Goal: Information Seeking & Learning: Learn about a topic

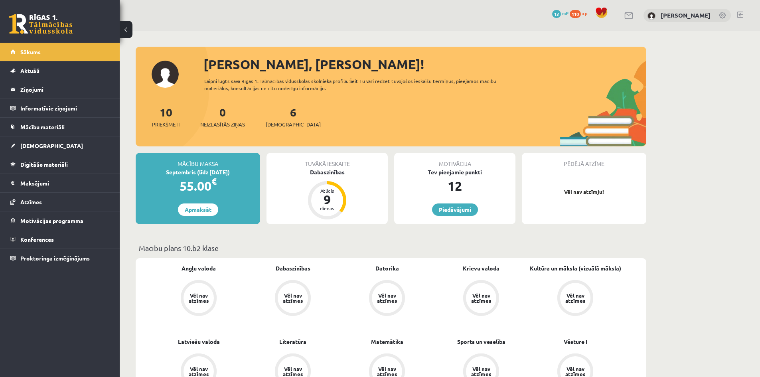
click at [327, 207] on div "dienas" at bounding box center [327, 208] width 24 height 5
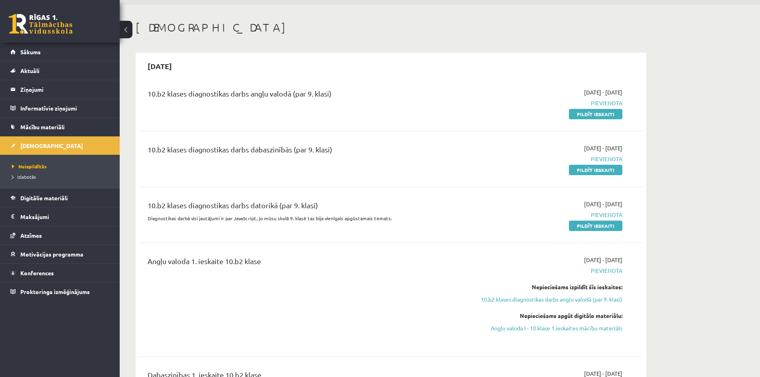
scroll to position [40, 0]
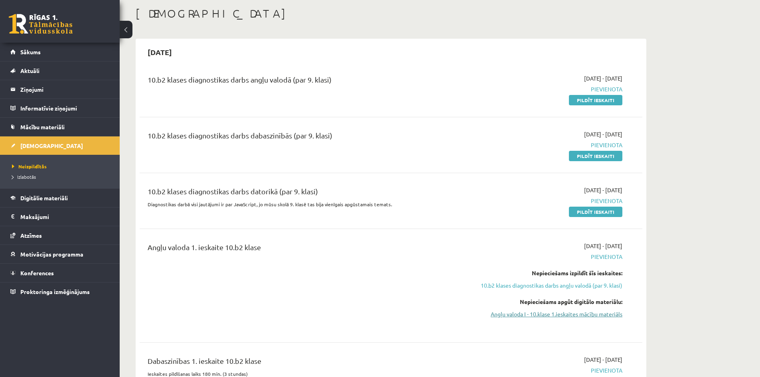
click at [588, 316] on link "Angļu valoda I - 10.klase 1.ieskaites mācību materiāls" at bounding box center [547, 314] width 150 height 8
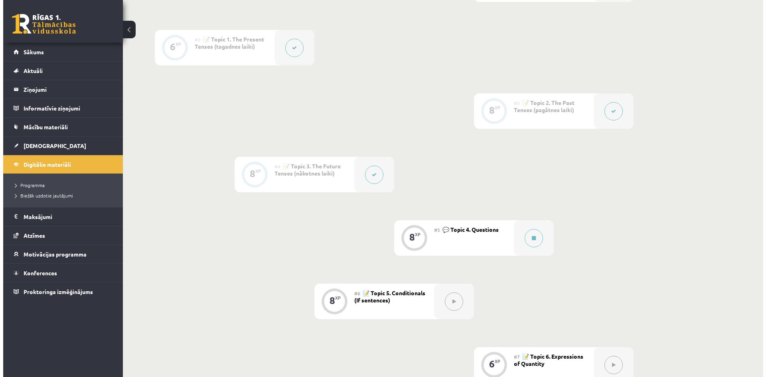
scroll to position [279, 0]
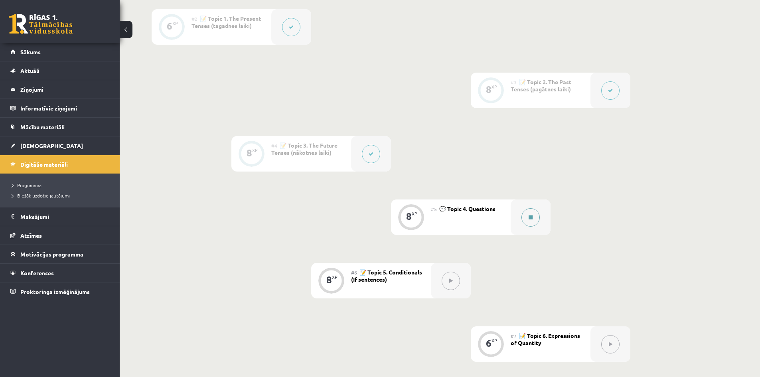
click at [529, 217] on icon at bounding box center [530, 217] width 4 height 5
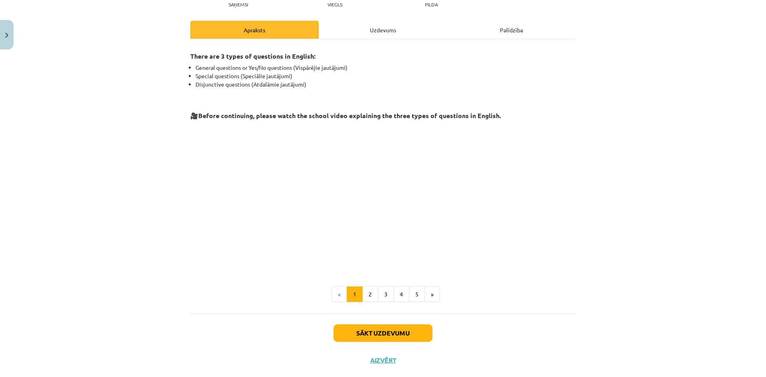
scroll to position [113, 0]
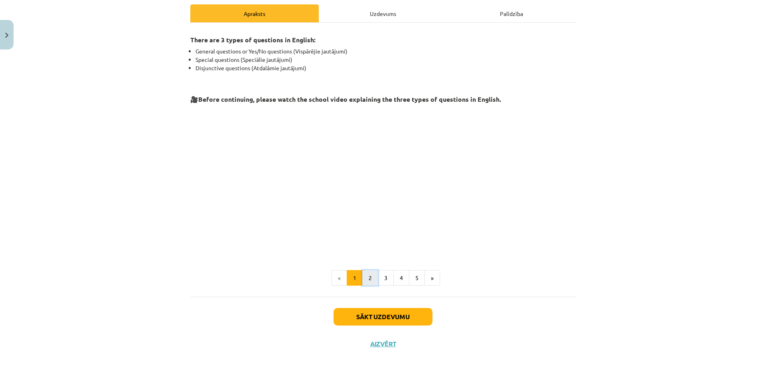
click at [368, 279] on button "2" at bounding box center [370, 278] width 16 height 16
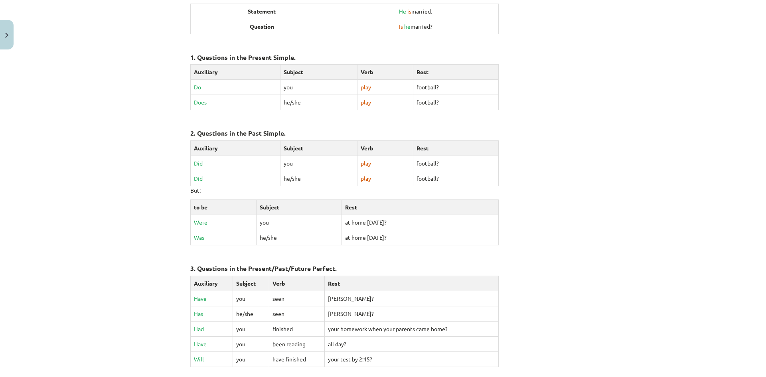
scroll to position [302, 0]
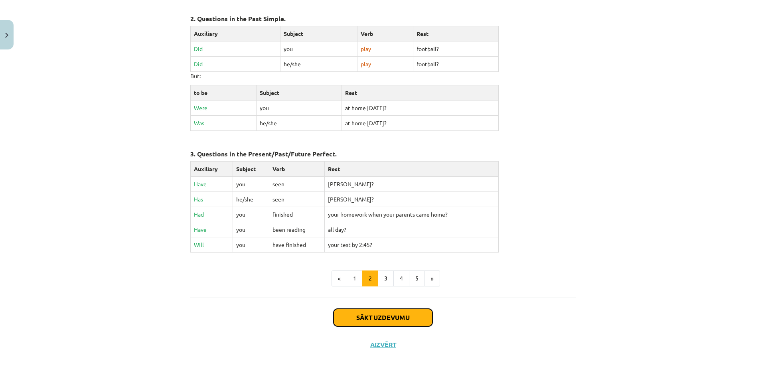
click at [377, 315] on button "Sākt uzdevumu" at bounding box center [382, 318] width 99 height 18
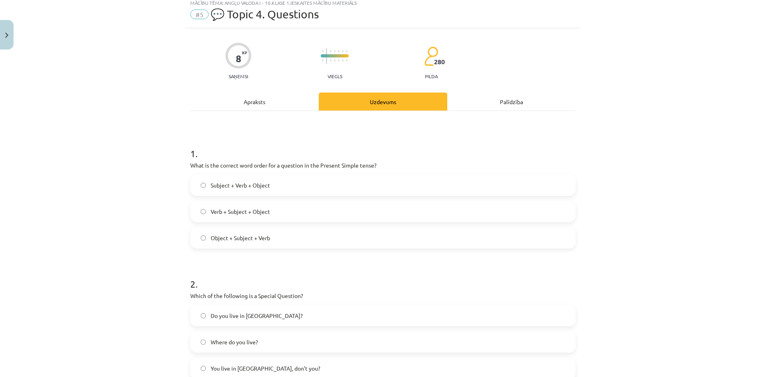
scroll to position [20, 0]
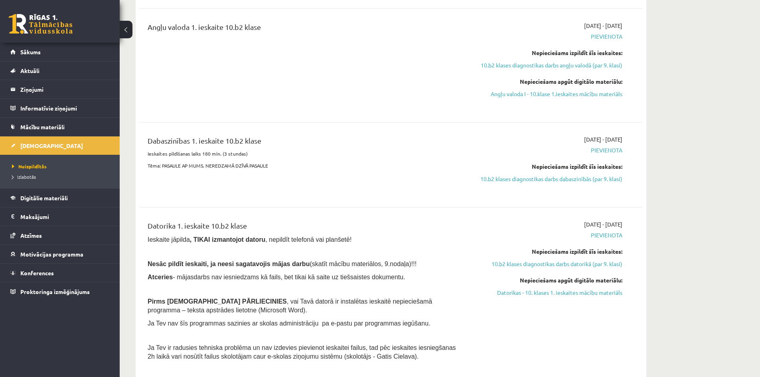
scroll to position [279, 0]
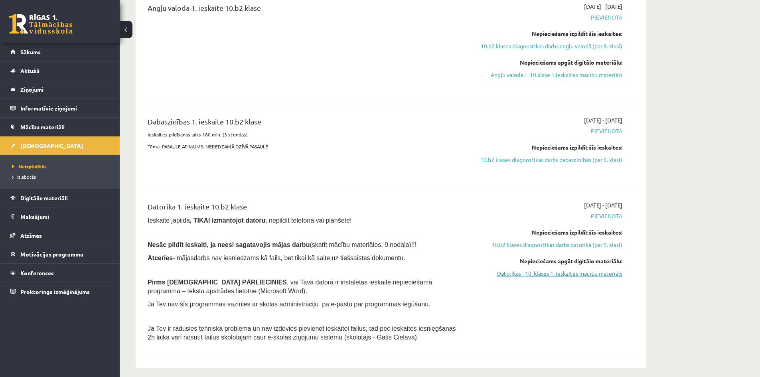
click at [577, 274] on link "Datorikas - 10. klases 1. ieskaites mācību materiāls" at bounding box center [547, 273] width 150 height 8
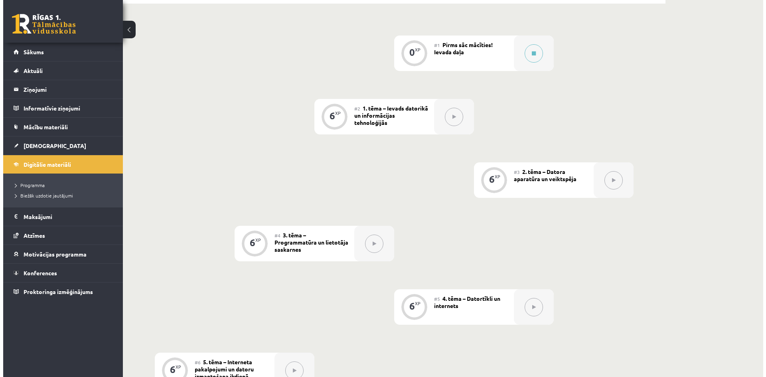
scroll to position [120, 0]
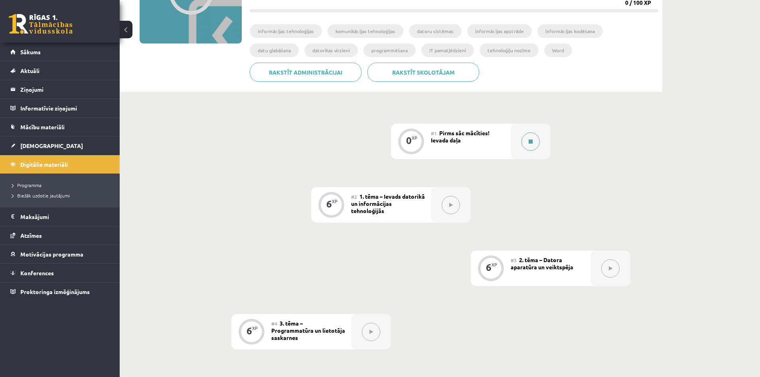
click at [532, 144] on icon at bounding box center [530, 141] width 4 height 5
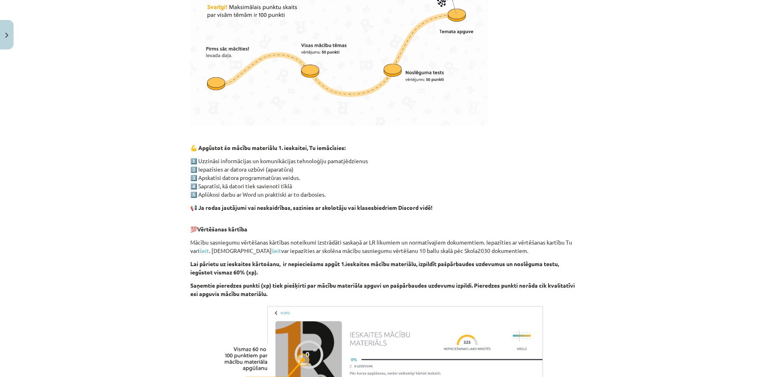
scroll to position [439, 0]
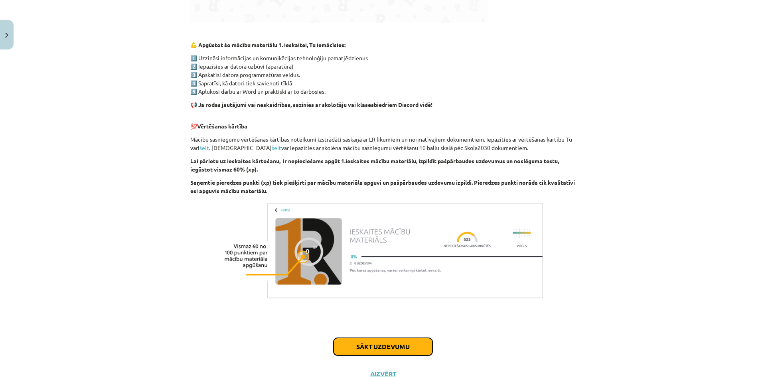
click at [399, 346] on button "Sākt uzdevumu" at bounding box center [382, 347] width 99 height 18
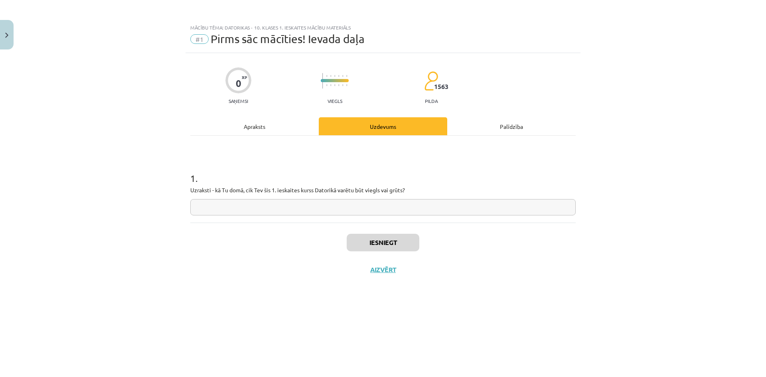
scroll to position [0, 0]
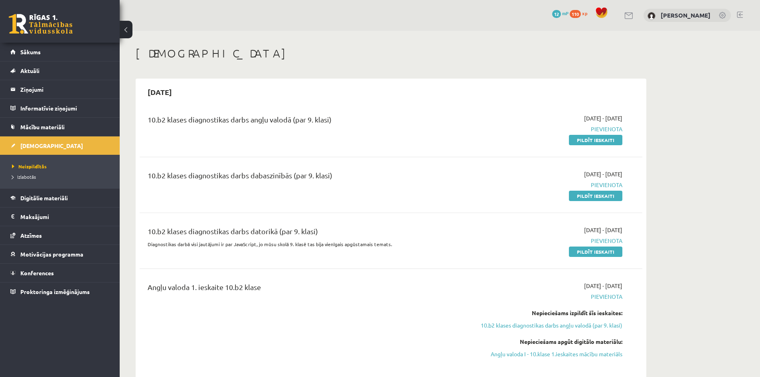
scroll to position [279, 0]
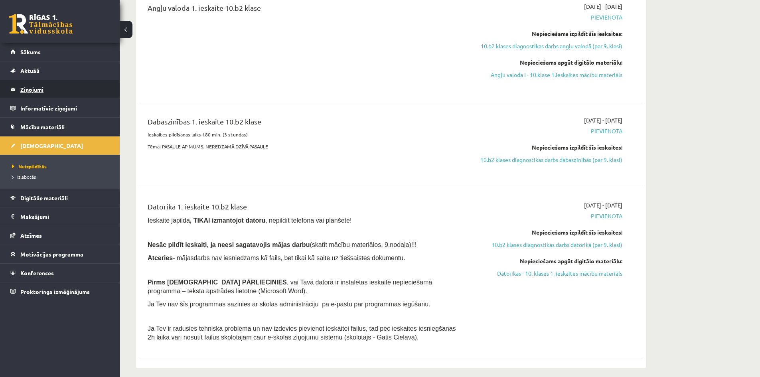
click at [35, 93] on legend "Ziņojumi 0" at bounding box center [64, 89] width 89 height 18
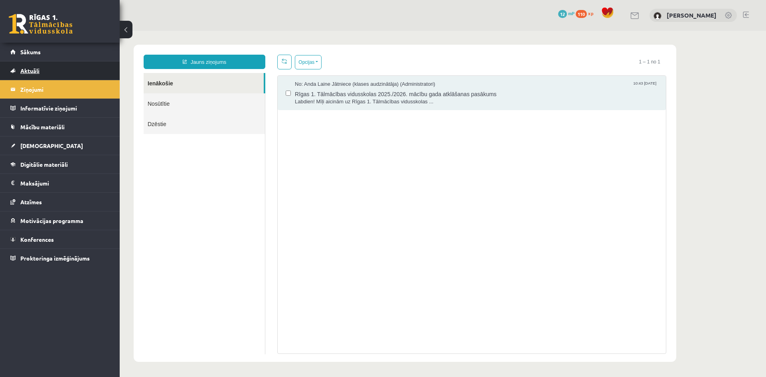
click at [31, 72] on span "Aktuāli" at bounding box center [29, 70] width 19 height 7
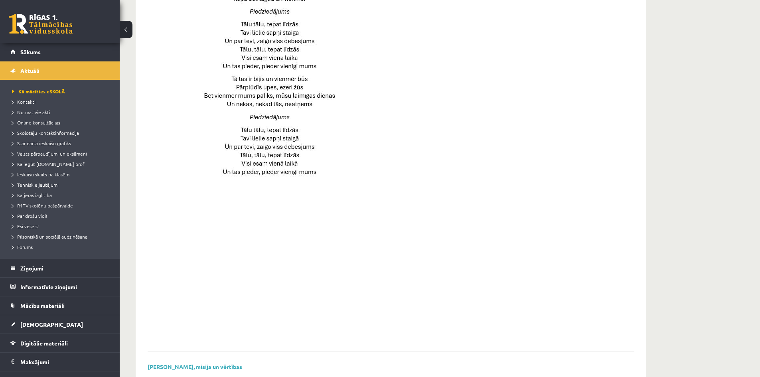
scroll to position [492, 0]
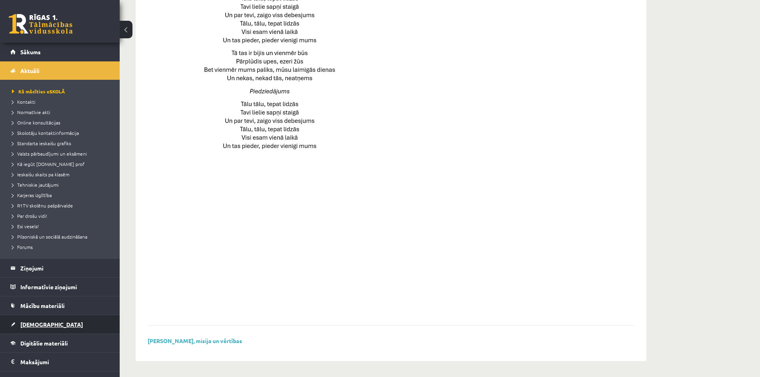
click at [36, 325] on span "[DEMOGRAPHIC_DATA]" at bounding box center [51, 324] width 63 height 7
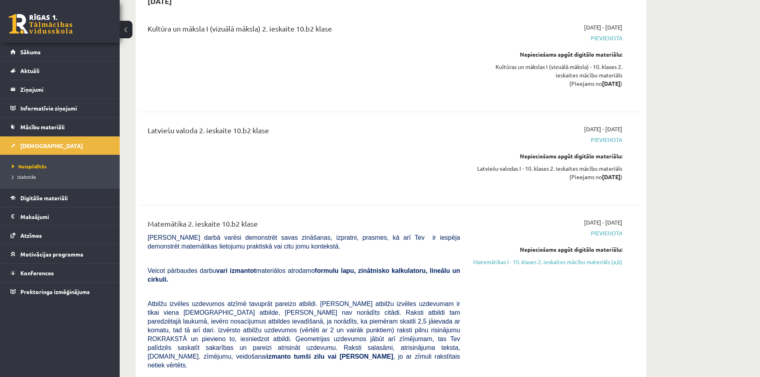
scroll to position [2885, 0]
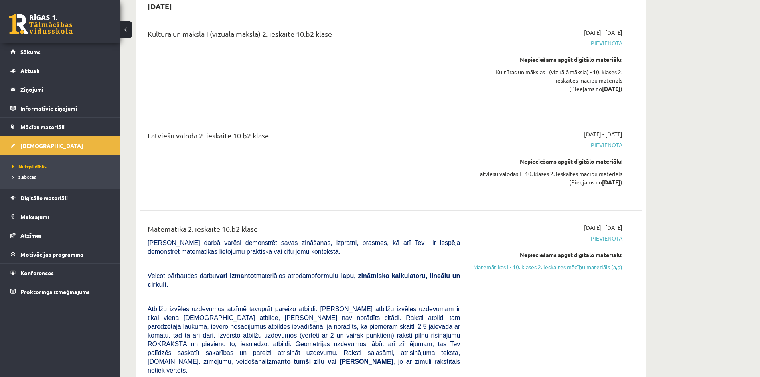
click at [122, 31] on button at bounding box center [126, 30] width 13 height 18
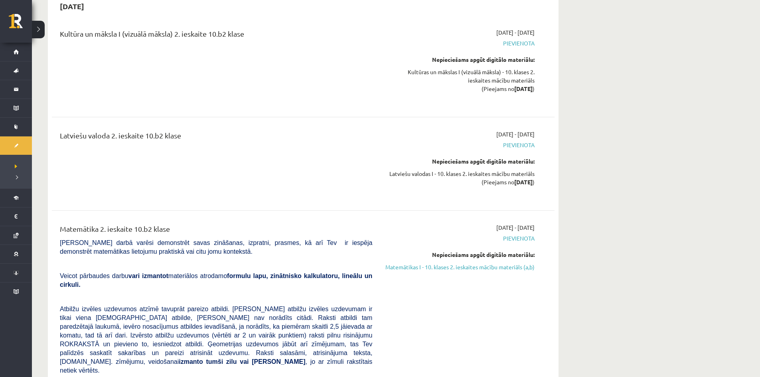
click at [36, 27] on button at bounding box center [38, 30] width 13 height 18
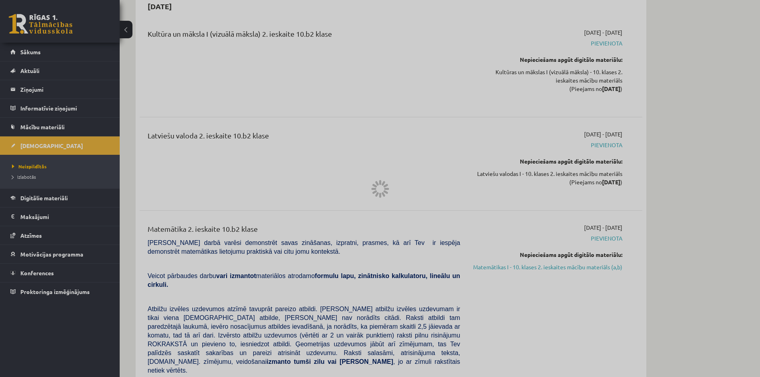
scroll to position [492, 0]
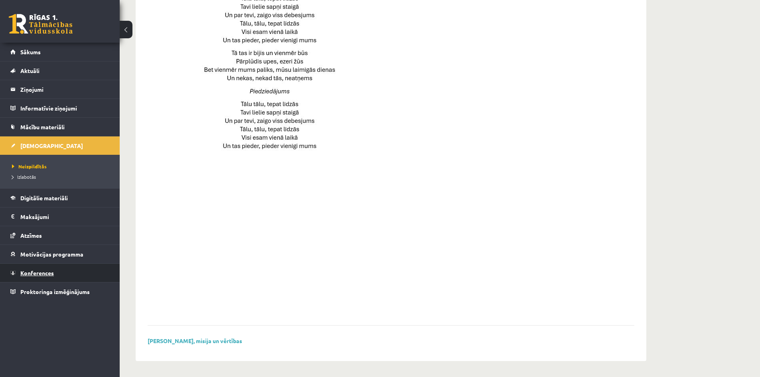
click at [42, 274] on span "Konferences" at bounding box center [37, 272] width 34 height 7
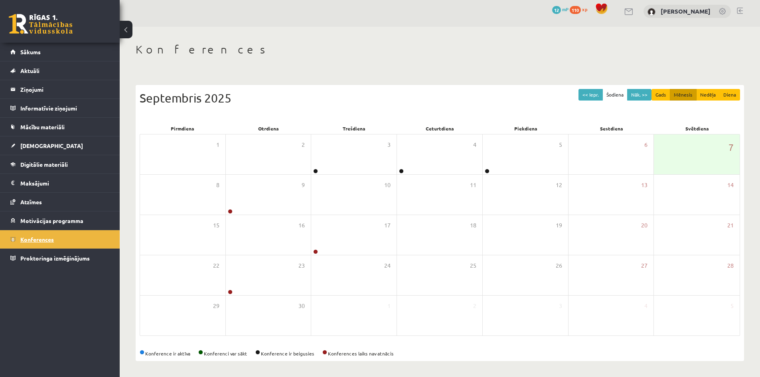
scroll to position [4, 0]
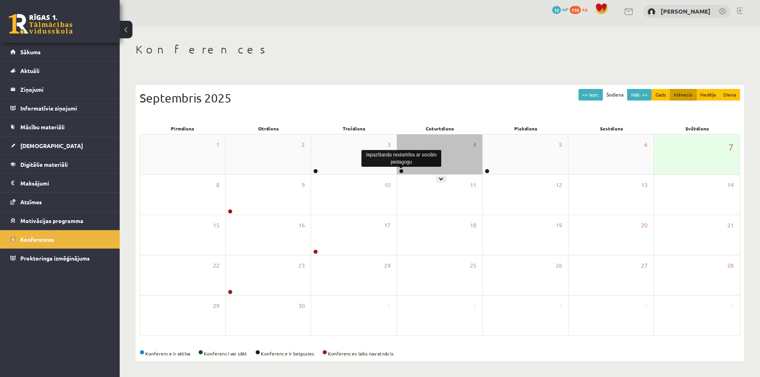
click at [400, 169] on link at bounding box center [401, 171] width 5 height 5
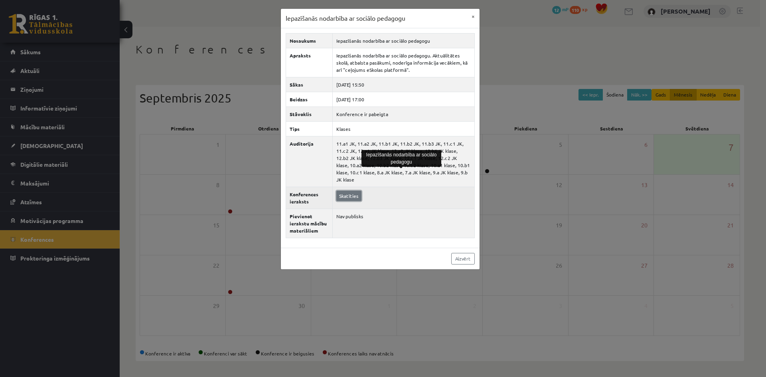
click at [341, 191] on link "Skatīties" at bounding box center [348, 196] width 25 height 10
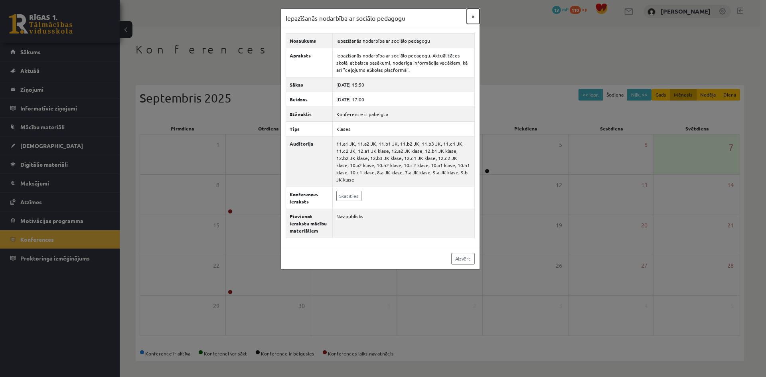
click at [473, 17] on button "×" at bounding box center [473, 16] width 13 height 15
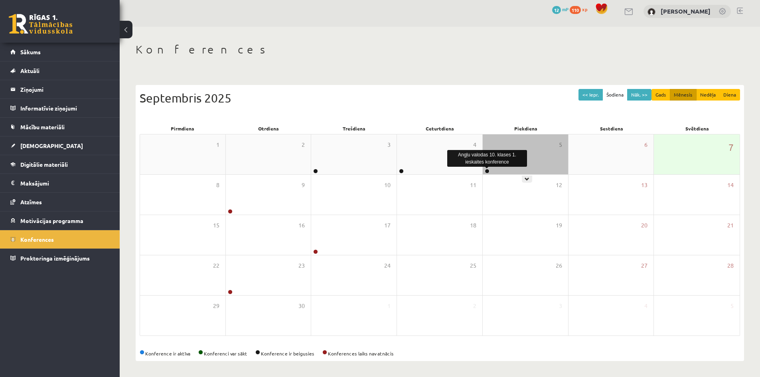
click at [488, 170] on link at bounding box center [487, 171] width 5 height 5
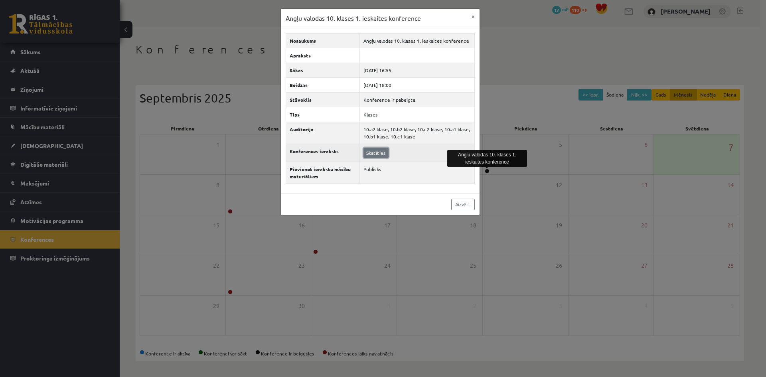
click at [377, 152] on link "Skatīties" at bounding box center [375, 153] width 25 height 10
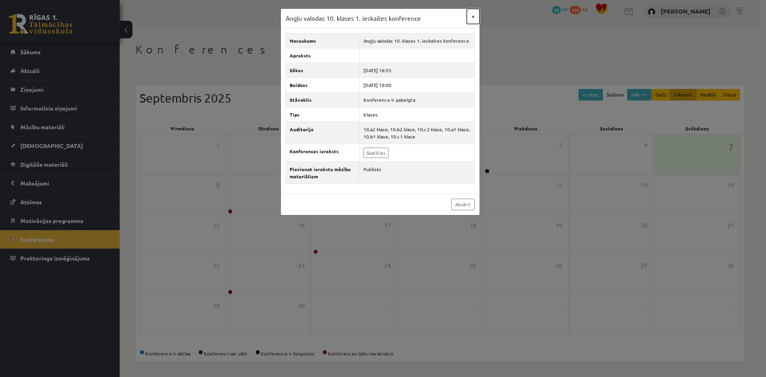
click at [472, 13] on button "×" at bounding box center [473, 16] width 13 height 15
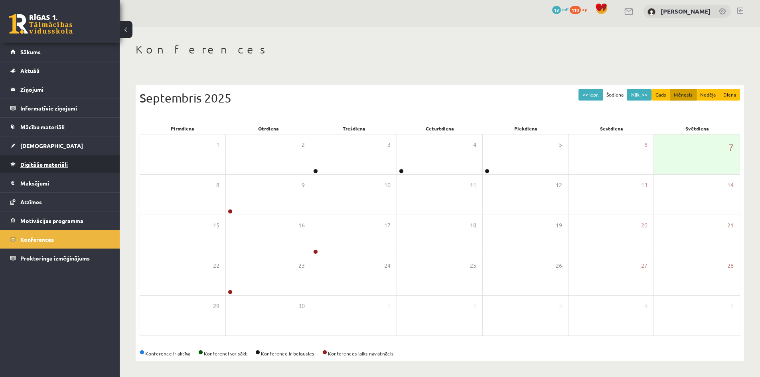
click at [53, 164] on span "Digitālie materiāli" at bounding box center [43, 164] width 47 height 7
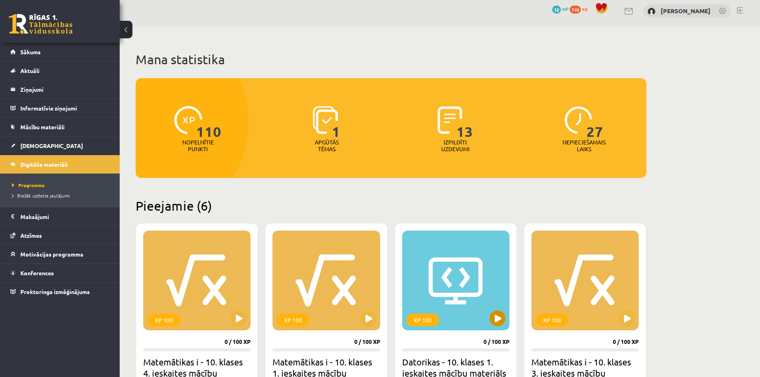
scroll to position [44, 0]
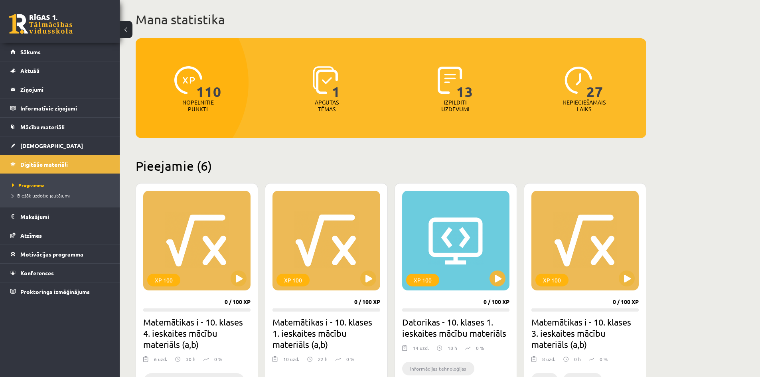
click at [323, 81] on img at bounding box center [325, 80] width 25 height 28
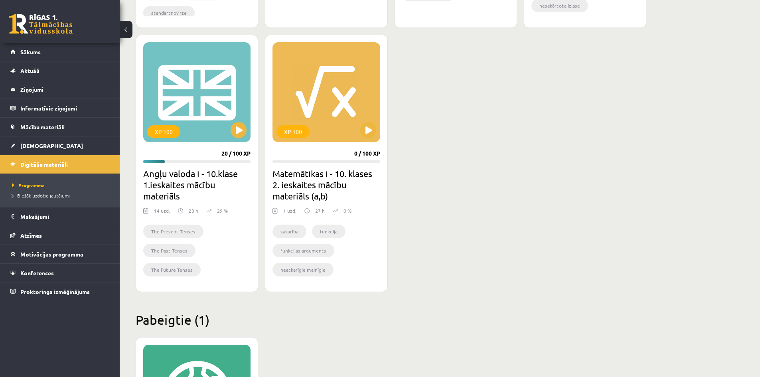
scroll to position [443, 0]
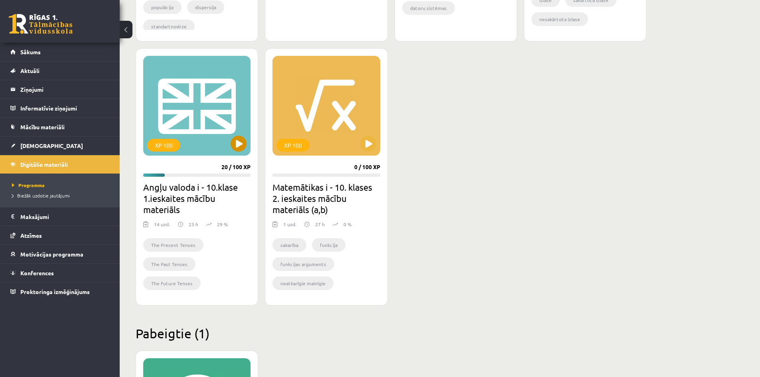
click at [205, 136] on div "XP 100" at bounding box center [196, 106] width 107 height 100
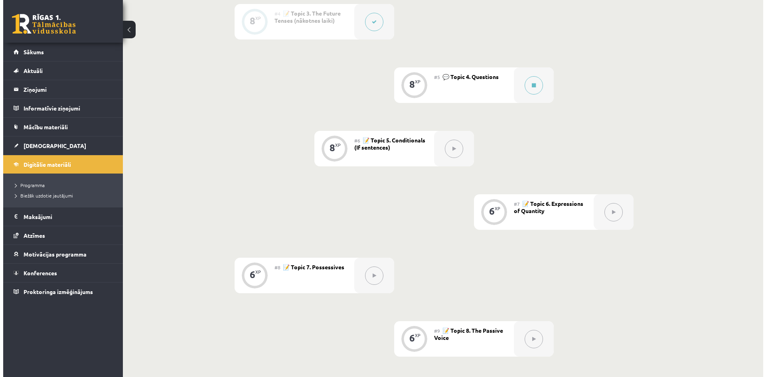
scroll to position [359, 0]
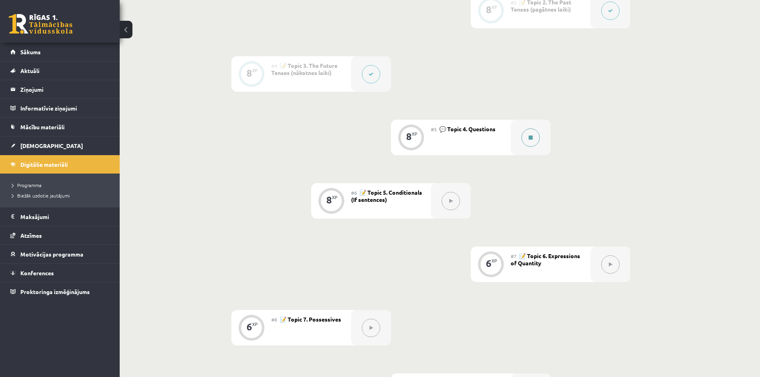
click at [532, 138] on icon at bounding box center [530, 137] width 4 height 5
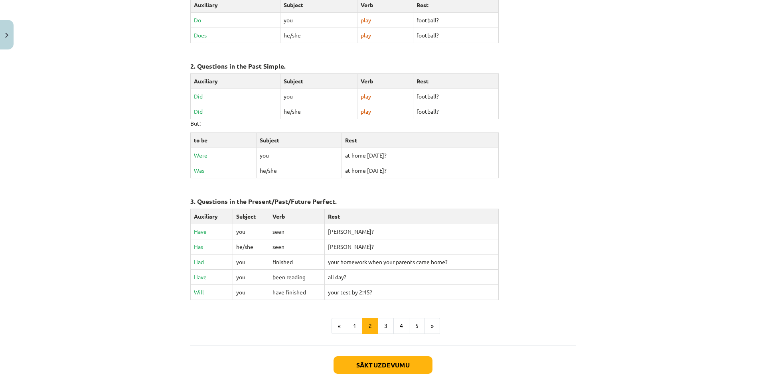
scroll to position [279, 0]
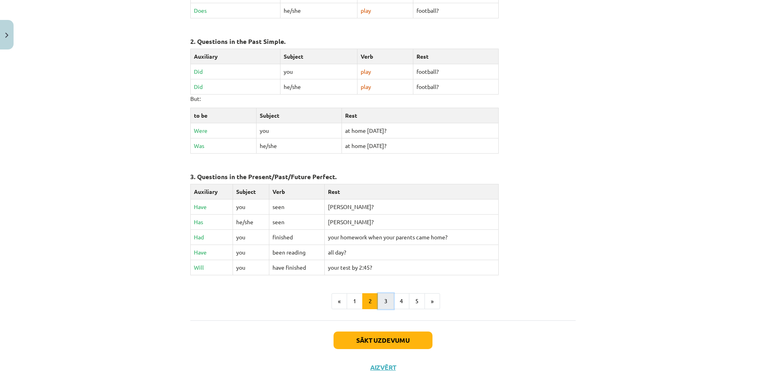
click at [381, 297] on button "3" at bounding box center [386, 301] width 16 height 16
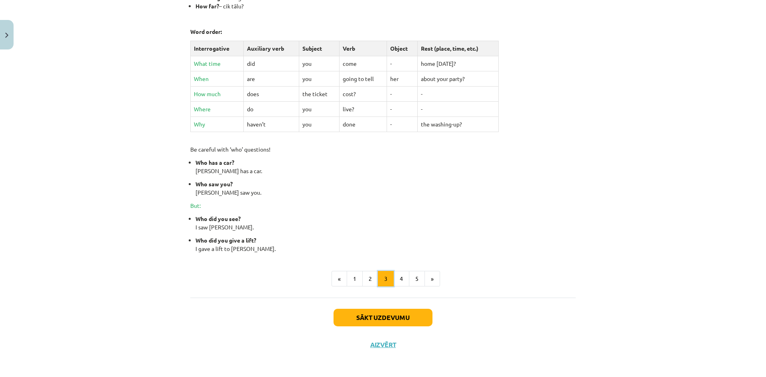
scroll to position [269, 0]
click at [380, 318] on button "Sākt uzdevumu" at bounding box center [382, 316] width 99 height 18
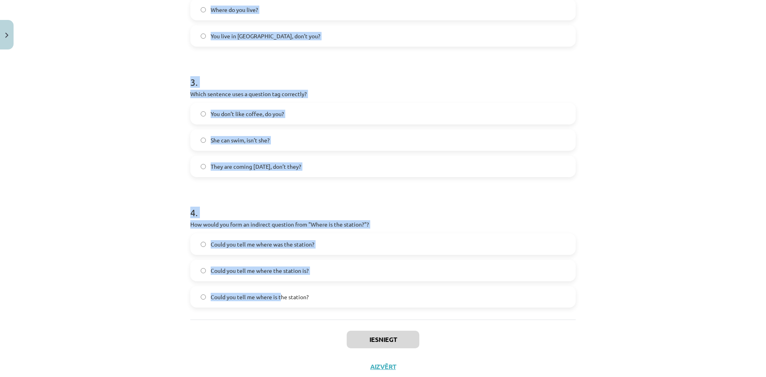
scroll to position [380, 0]
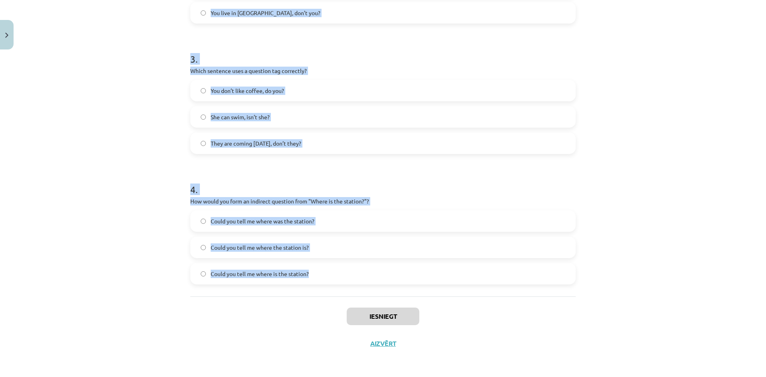
drag, startPoint x: 180, startPoint y: 113, endPoint x: 327, endPoint y: 294, distance: 233.1
click at [327, 294] on div "Mācību tēma: Angļu valoda i - 10.klase 1.ieskaites mācību materiāls #5 💬 Topic …" at bounding box center [383, 188] width 766 height 377
copy form "1 . What is the correct word order for a question in the Present Simple tense? …"
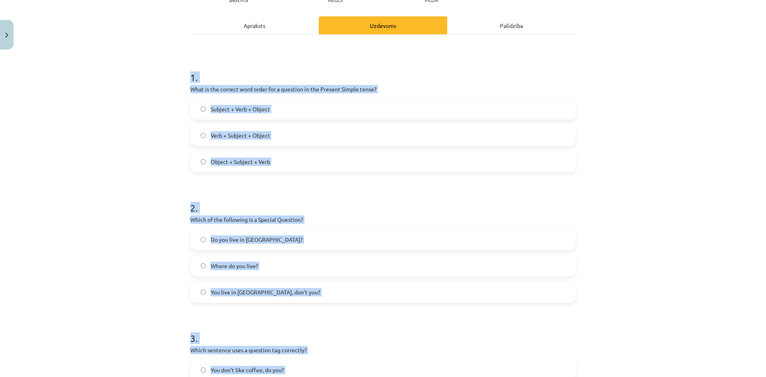
click at [666, 150] on div "Mācību tēma: Angļu valoda i - 10.klase 1.ieskaites mācību materiāls #5 💬 Topic …" at bounding box center [383, 188] width 766 height 377
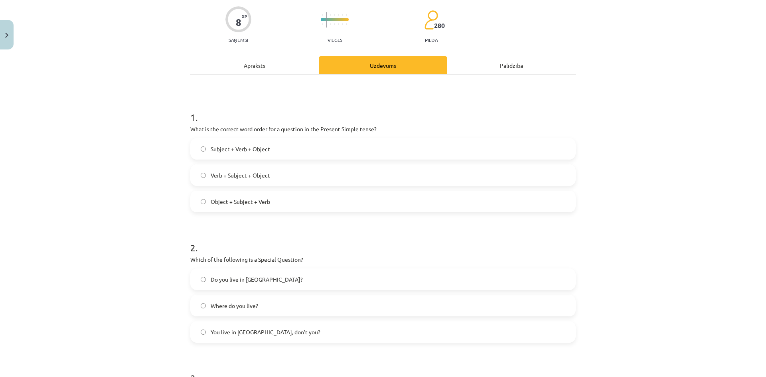
scroll to position [21, 0]
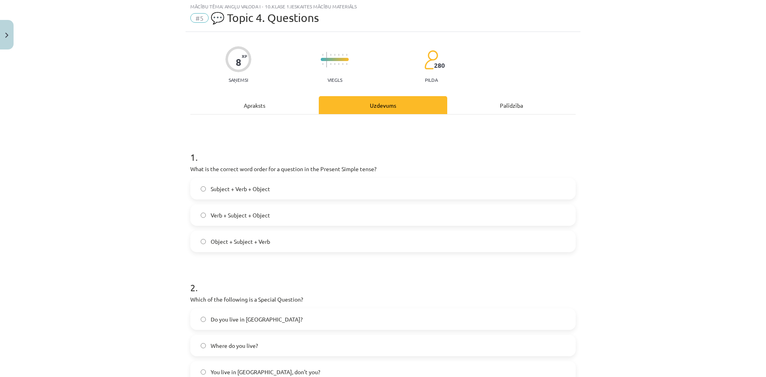
click at [249, 104] on div "Apraksts" at bounding box center [254, 105] width 128 height 18
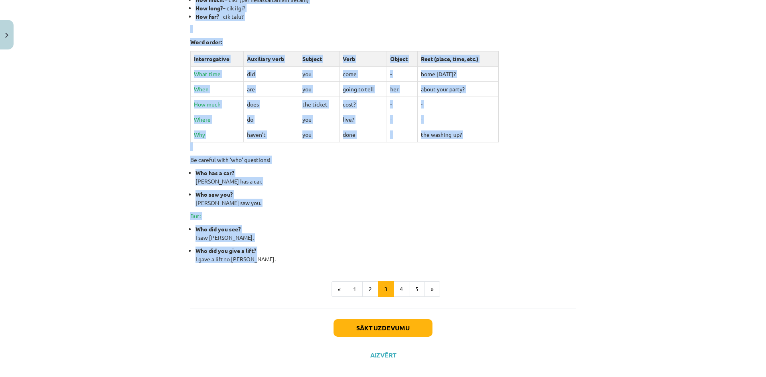
scroll to position [259, 0]
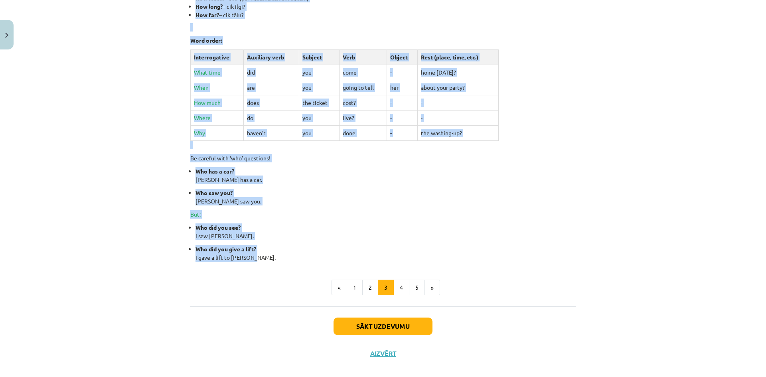
drag, startPoint x: 321, startPoint y: 136, endPoint x: 439, endPoint y: 258, distance: 169.5
click at [439, 258] on div "Special Questions (Wh-questions) Most of the Special Questions start with a que…" at bounding box center [382, 73] width 385 height 378
click at [347, 284] on button "1" at bounding box center [355, 288] width 16 height 16
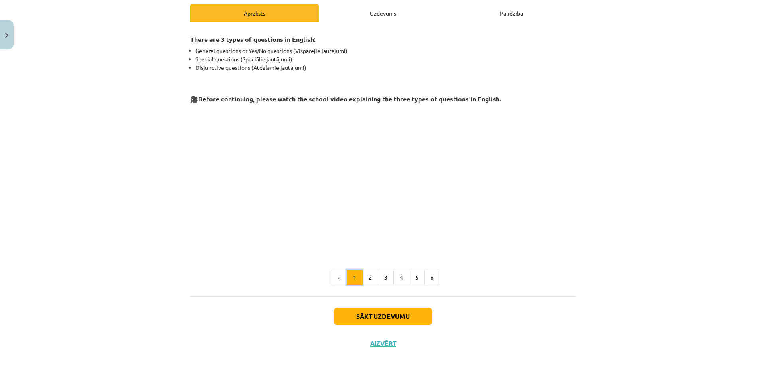
scroll to position [113, 0]
click at [365, 279] on button "2" at bounding box center [370, 278] width 16 height 16
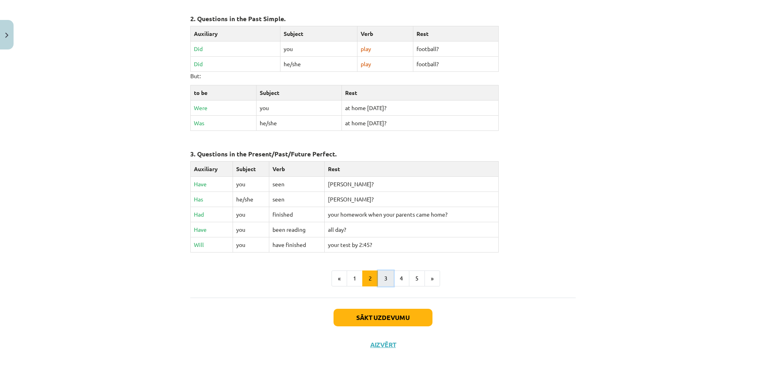
click at [384, 276] on button "3" at bounding box center [386, 278] width 16 height 16
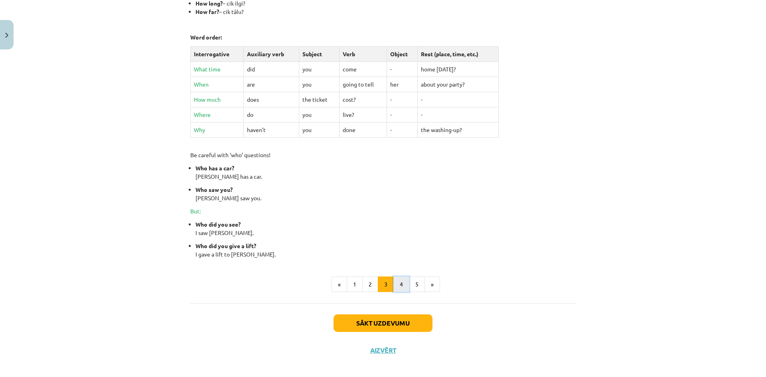
click at [397, 283] on button "4" at bounding box center [401, 284] width 16 height 16
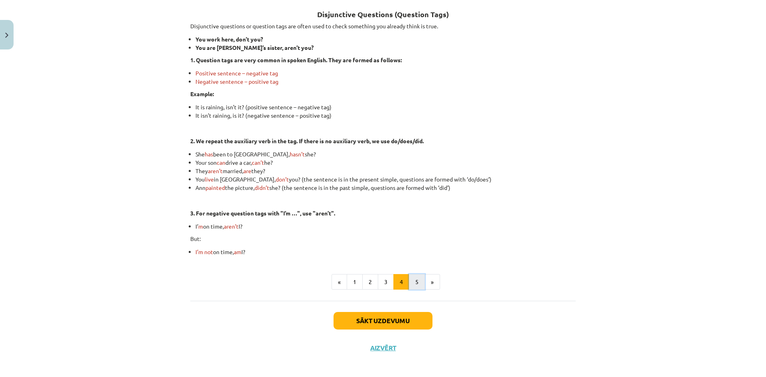
click at [415, 284] on button "5" at bounding box center [417, 282] width 16 height 16
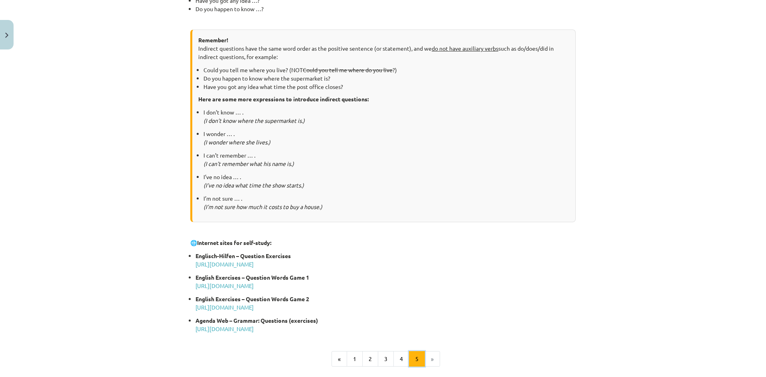
scroll to position [262, 0]
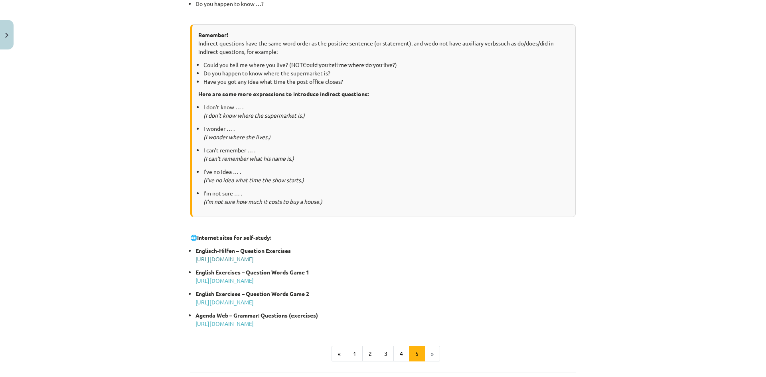
click at [249, 262] on link "http://www.englisch-hilfen.de/en/exercises_list/fragen.htm" at bounding box center [224, 258] width 58 height 7
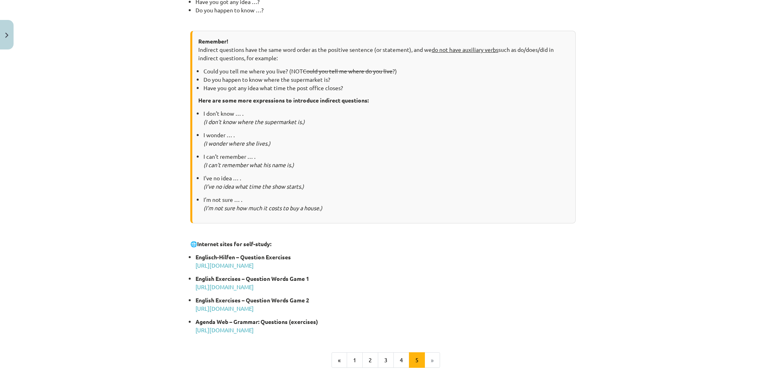
scroll to position [302, 0]
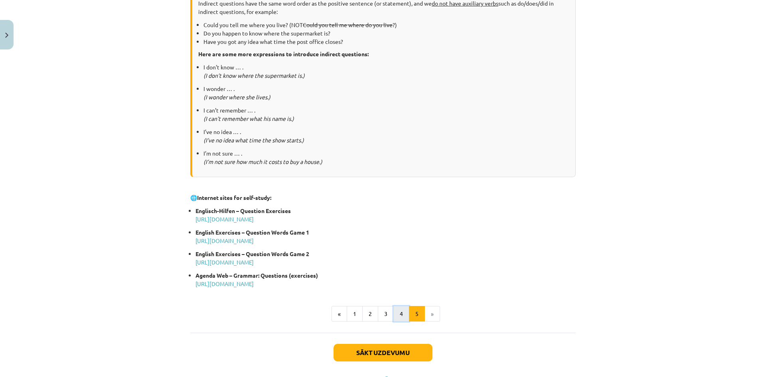
click at [396, 307] on button "4" at bounding box center [401, 314] width 16 height 16
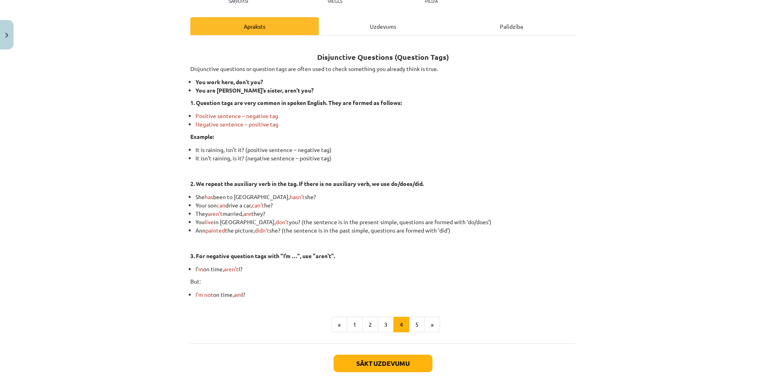
scroll to position [120, 0]
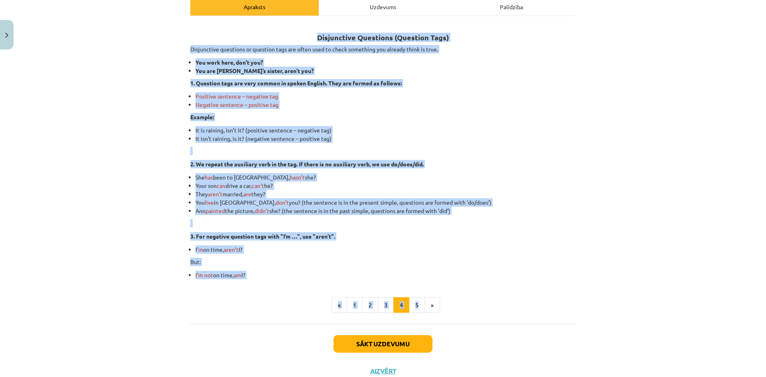
drag, startPoint x: 315, startPoint y: 155, endPoint x: 414, endPoint y: 281, distance: 159.6
click at [414, 281] on div "Disjunctive Questions (Question Tags) Disjunctive questions or question tags ar…" at bounding box center [382, 168] width 385 height 290
copy div "Disjunctive Questions (Question Tags) Disjunctive questions or question tags ar…"
click at [497, 191] on li "They aren’t married, are they?" at bounding box center [385, 194] width 380 height 8
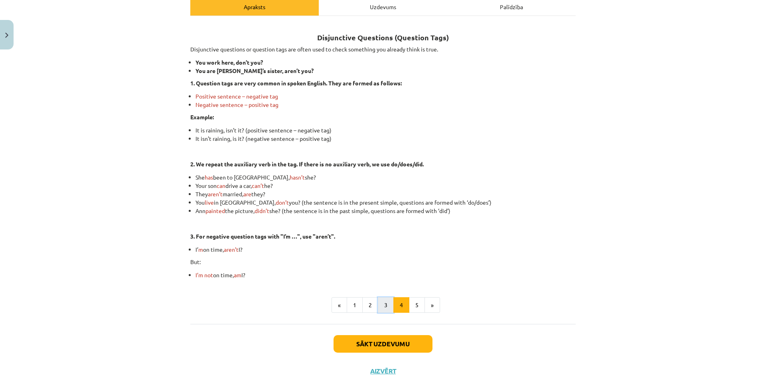
click at [384, 304] on button "3" at bounding box center [386, 305] width 16 height 16
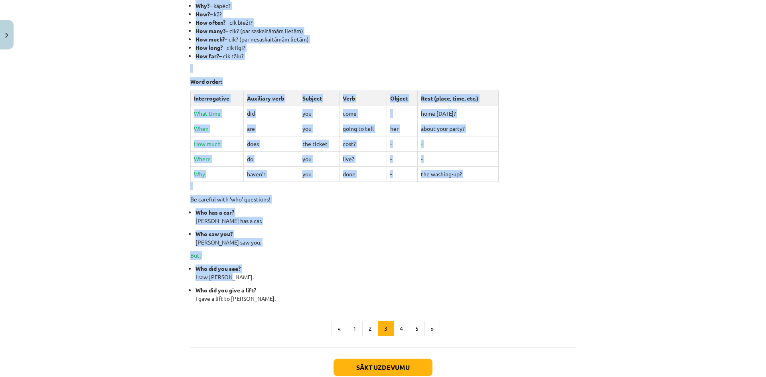
scroll to position [223, 0]
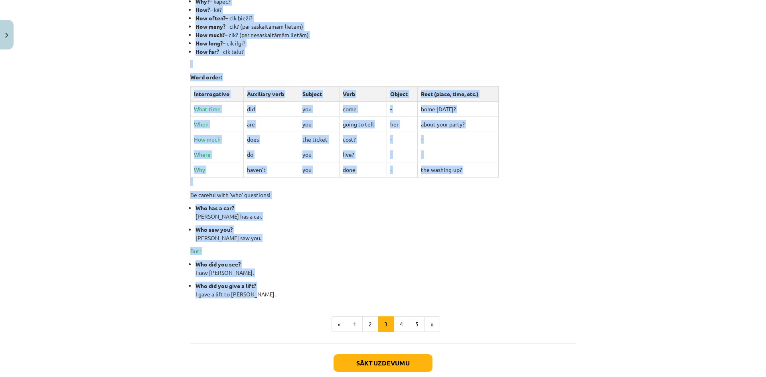
drag, startPoint x: 323, startPoint y: 13, endPoint x: 343, endPoint y: 291, distance: 278.7
click at [343, 291] on div "Special Questions (Wh-questions) Most of the Special Questions start with a que…" at bounding box center [382, 109] width 385 height 378
copy div "Special Questions (Wh-questions) Most of the Special Questions start with a que…"
click at [499, 169] on div "Special Questions (Wh-questions) Most of the Special Questions start with a que…" at bounding box center [382, 109] width 385 height 378
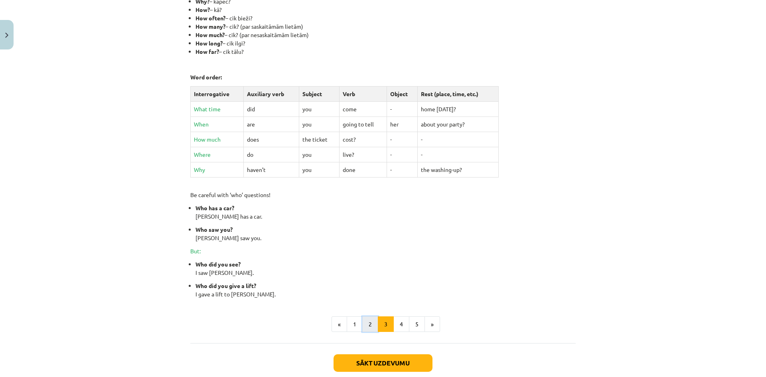
click at [365, 321] on button "2" at bounding box center [370, 324] width 16 height 16
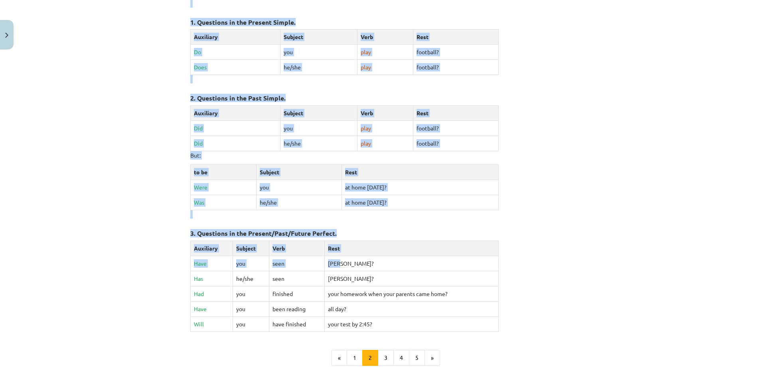
scroll to position [302, 0]
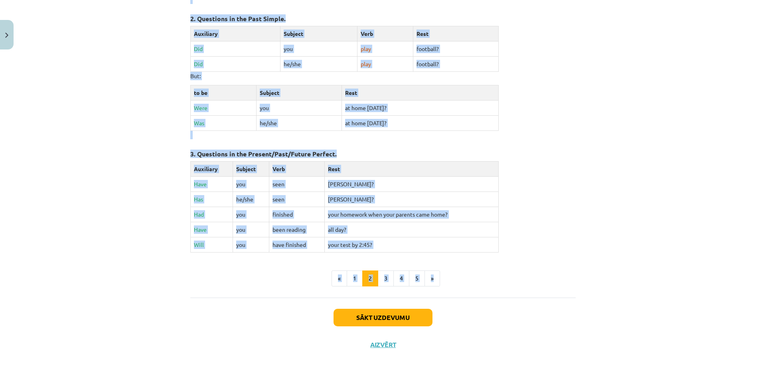
drag, startPoint x: 349, startPoint y: 13, endPoint x: 471, endPoint y: 259, distance: 275.0
click at [471, 259] on div "General Questions Yes or no questions are questions whose expected answer is ei…" at bounding box center [382, 63] width 385 height 445
copy div "General Questions Yes or no questions are questions whose expected answer is ei…"
click at [354, 279] on button "1" at bounding box center [355, 278] width 16 height 16
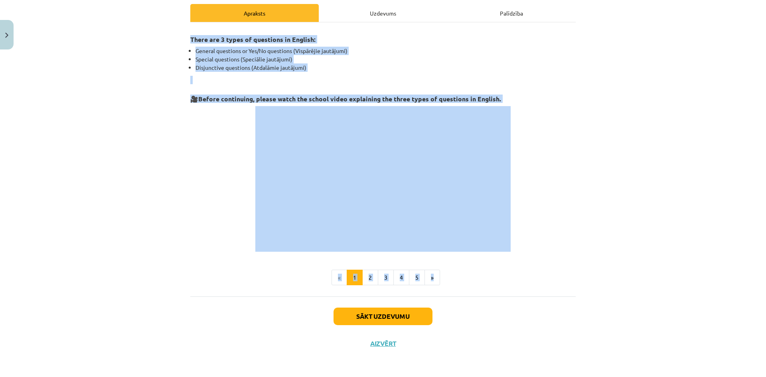
scroll to position [113, 0]
click at [646, 242] on div "Mācību tēma: Angļu valoda i - 10.klase 1.ieskaites mācību materiāls #5 💬 Topic …" at bounding box center [383, 188] width 766 height 377
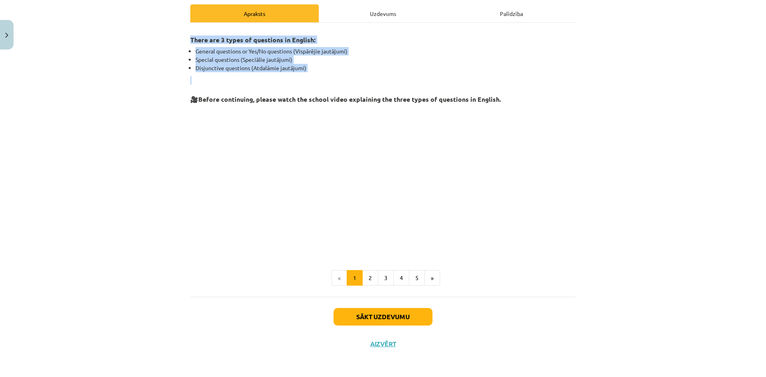
drag, startPoint x: 184, startPoint y: 40, endPoint x: 313, endPoint y: 74, distance: 134.1
click at [313, 74] on div "8 XP Saņemsi Viegls 280 pilda Apraksts Uzdevums Palīdzība There are 3 types of …" at bounding box center [382, 148] width 395 height 417
copy div "There are 3 types of questions in English: General questions or Yes/No question…"
click at [483, 59] on li "Special questions (Speciālie jautājumi)" at bounding box center [385, 59] width 380 height 8
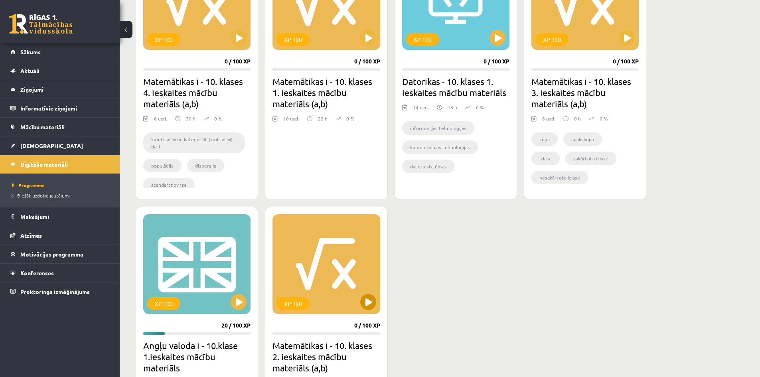
scroll to position [284, 0]
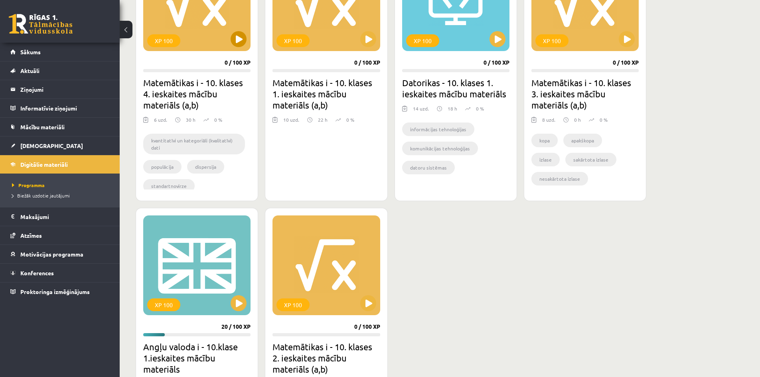
click at [197, 39] on div "XP 100" at bounding box center [196, 1] width 107 height 100
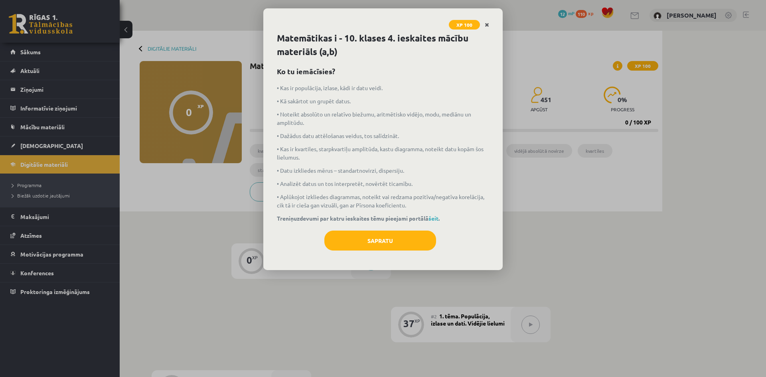
click at [489, 24] on link "Close" at bounding box center [487, 25] width 14 height 16
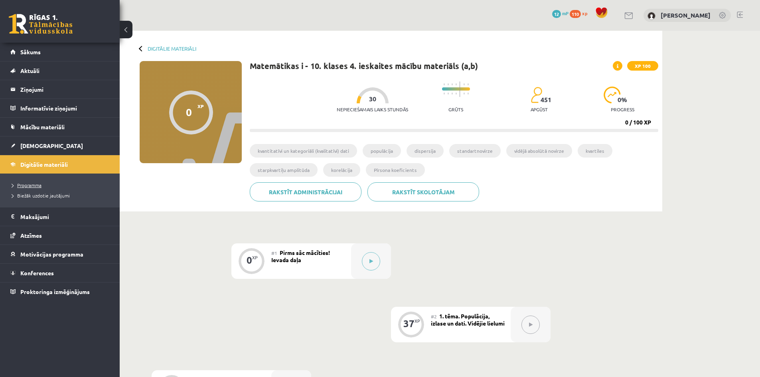
click at [41, 184] on span "Programma" at bounding box center [27, 185] width 30 height 6
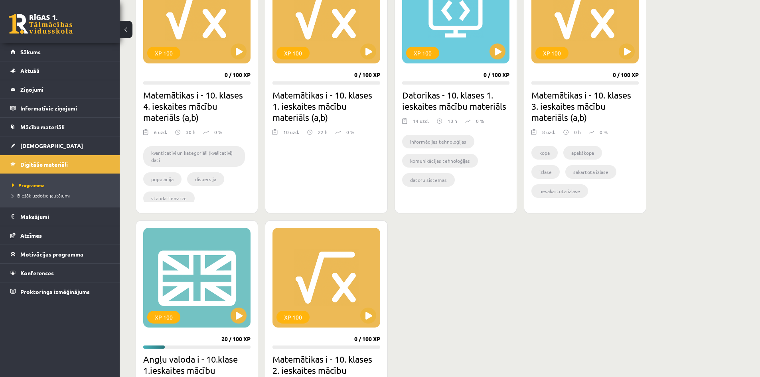
scroll to position [199, 0]
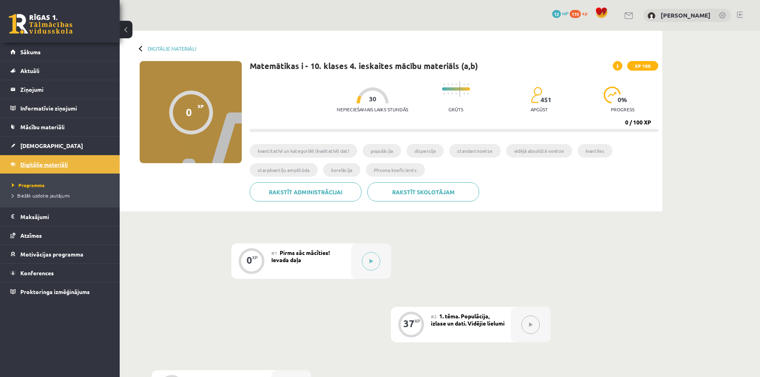
click at [55, 164] on span "Digitālie materiāli" at bounding box center [43, 164] width 47 height 7
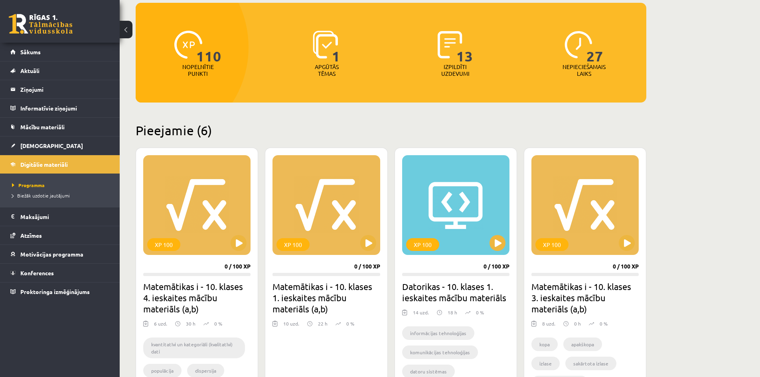
scroll to position [120, 0]
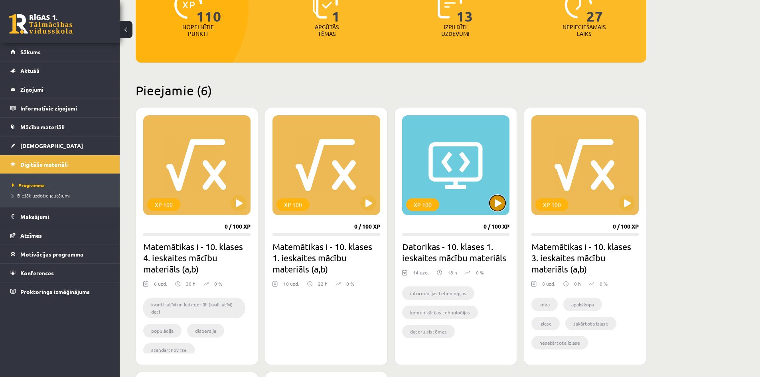
click at [495, 205] on button at bounding box center [497, 203] width 16 height 16
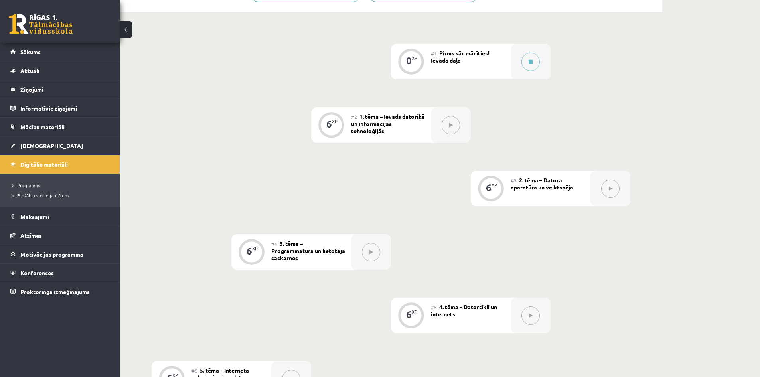
scroll to position [160, 0]
